Goal: Task Accomplishment & Management: Use online tool/utility

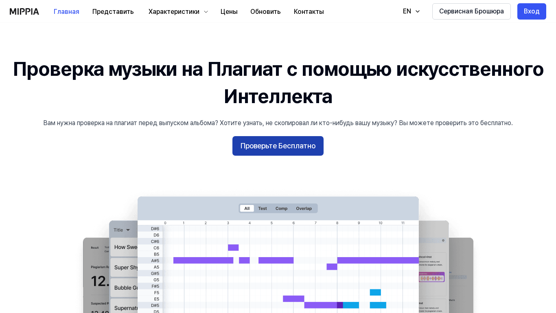
click at [299, 149] on button "Проверьте Бесплатно" at bounding box center [277, 146] width 91 height 20
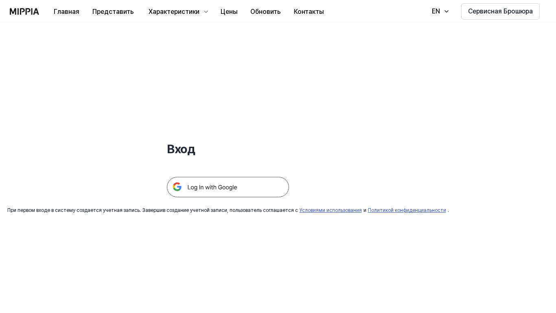
click at [228, 186] on img at bounding box center [228, 187] width 122 height 20
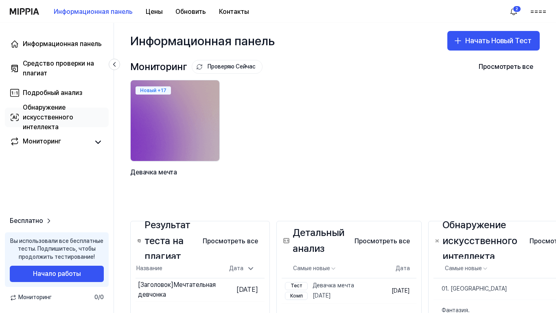
click at [43, 121] on div "Обнаружение искусственного интеллекта" at bounding box center [63, 117] width 81 height 29
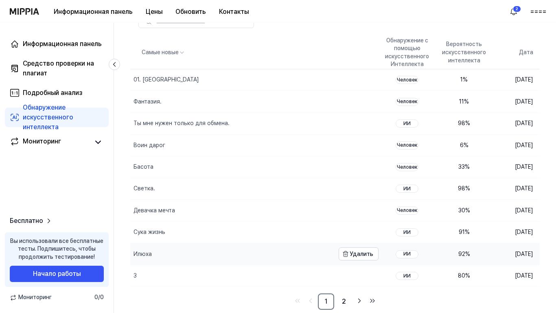
scroll to position [100, 0]
click at [343, 280] on link "2" at bounding box center [344, 301] width 16 height 16
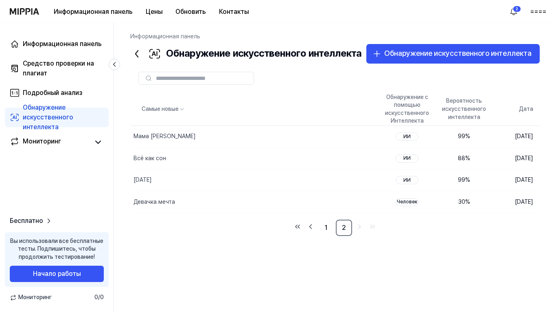
scroll to position [0, 0]
drag, startPoint x: 324, startPoint y: 241, endPoint x: 315, endPoint y: 243, distance: 9.2
click at [324, 236] on link "1" at bounding box center [326, 227] width 16 height 16
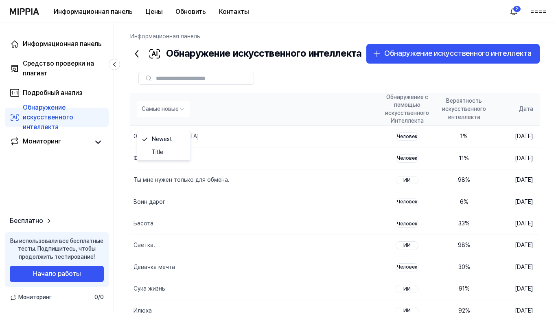
click at [183, 121] on html "Информационная панель Цены Обновить Контакты 2 ==== Информационная панель Средс…" at bounding box center [278, 156] width 556 height 313
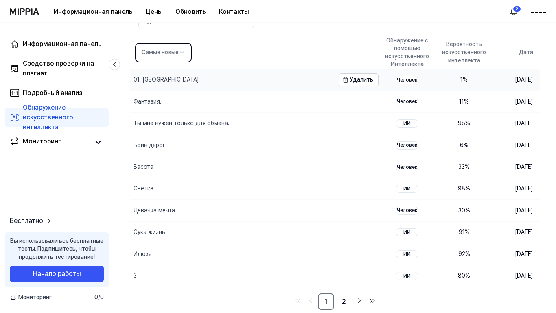
click at [143, 76] on div "01. Убийца" at bounding box center [166, 80] width 66 height 8
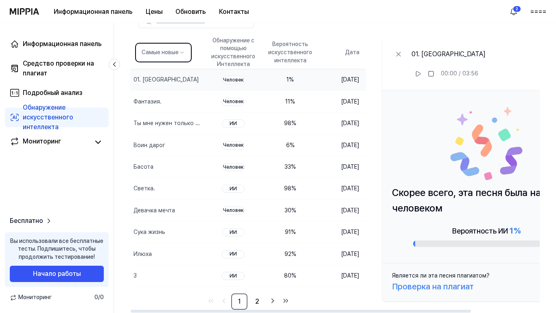
scroll to position [19, 0]
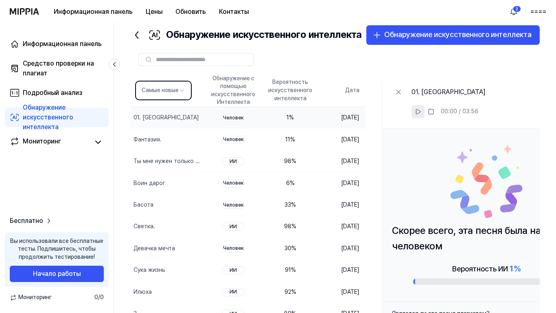
click at [421, 115] on icon at bounding box center [418, 111] width 7 height 7
click at [402, 96] on icon at bounding box center [398, 92] width 8 height 8
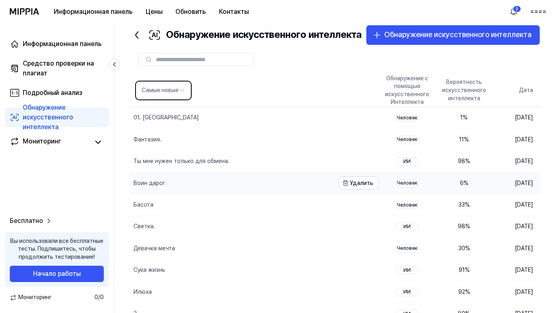
click at [153, 187] on div "Воин дарог" at bounding box center [149, 183] width 32 height 8
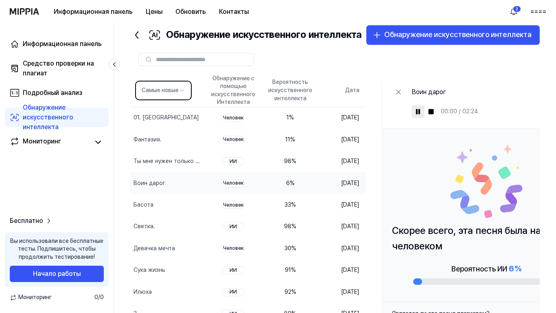
click at [417, 114] on rect at bounding box center [416, 111] width 1 height 5
click at [421, 115] on icon at bounding box center [418, 111] width 7 height 7
click at [417, 114] on rect at bounding box center [416, 111] width 1 height 5
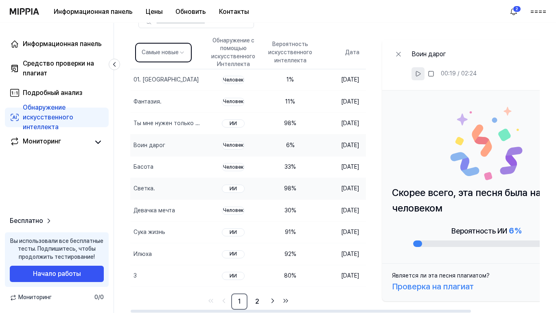
scroll to position [0, 0]
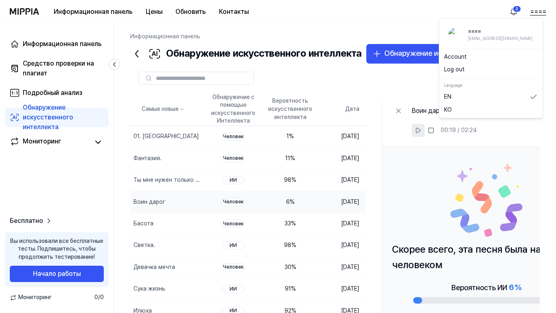
click at [536, 11] on button "====" at bounding box center [538, 12] width 16 height 10
click at [325, 15] on div "Информационная панель Цены Обновить Контакты 2 ====" at bounding box center [278, 11] width 536 height 22
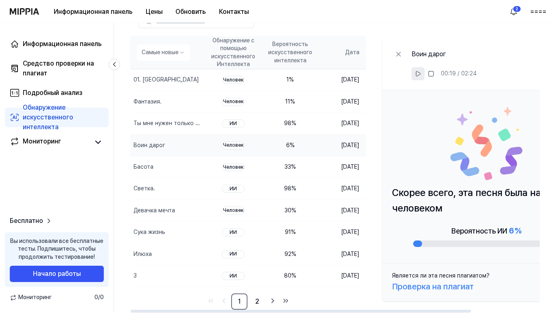
scroll to position [100, 0]
click at [85, 48] on div "Информационная панель" at bounding box center [62, 44] width 79 height 10
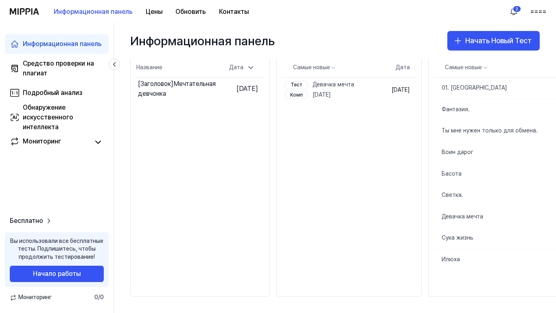
scroll to position [236, 0]
click at [484, 40] on button "Начать Новый Тест" at bounding box center [493, 41] width 92 height 20
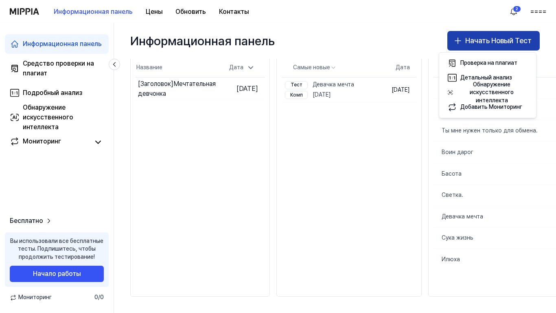
click at [455, 42] on icon "button" at bounding box center [458, 41] width 10 height 10
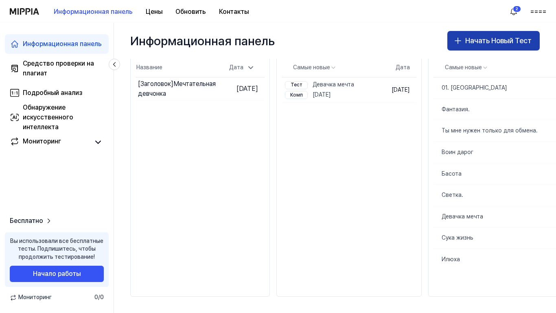
click at [455, 42] on icon "button" at bounding box center [458, 41] width 10 height 10
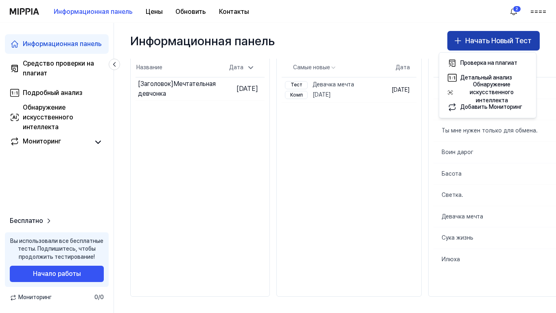
click at [455, 42] on icon "button" at bounding box center [458, 41] width 10 height 10
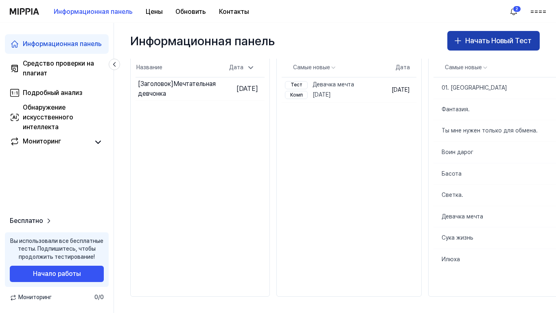
click at [455, 42] on icon "button" at bounding box center [458, 41] width 10 height 10
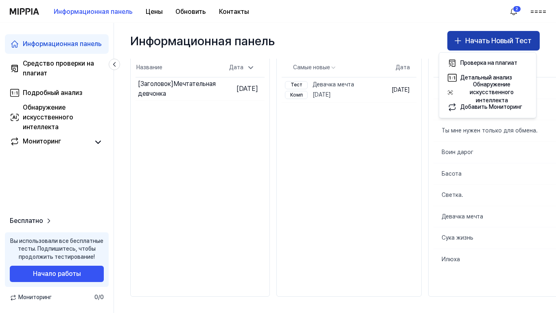
click at [455, 42] on icon "button" at bounding box center [458, 41] width 10 height 10
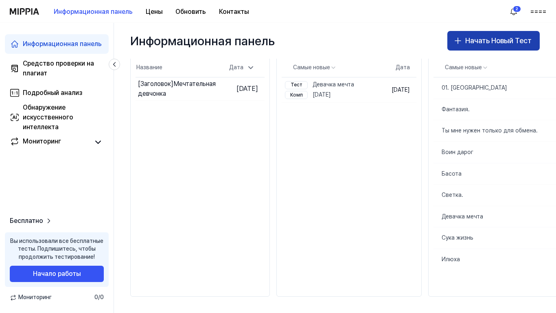
click at [471, 44] on button "Начать Новый Тест" at bounding box center [493, 41] width 92 height 20
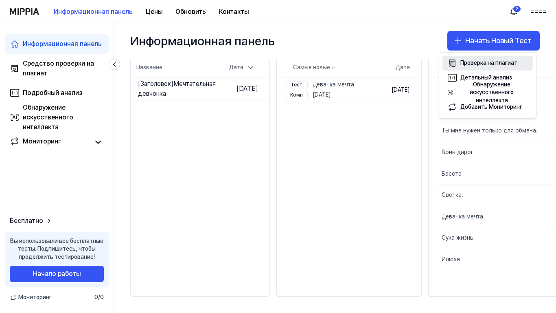
click at [470, 63] on div "Проверка на плагиат" at bounding box center [488, 63] width 57 height 8
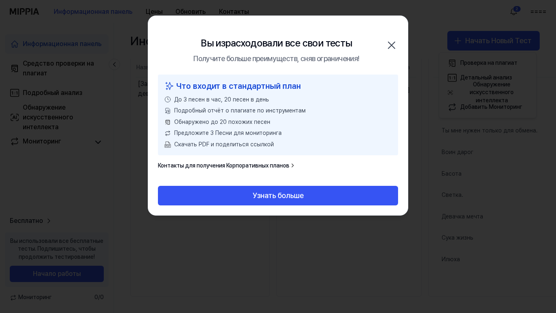
click at [391, 46] on icon "button" at bounding box center [391, 45] width 13 height 13
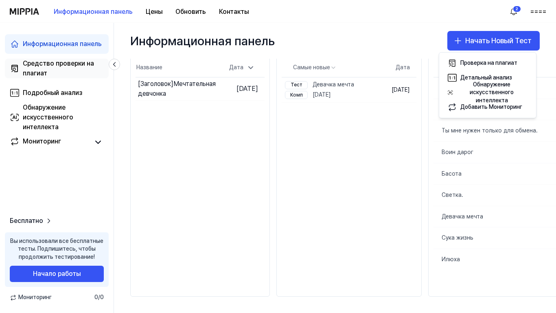
click at [68, 64] on div "Средство проверки на плагиат" at bounding box center [63, 69] width 81 height 20
